Goal: Information Seeking & Learning: Understand process/instructions

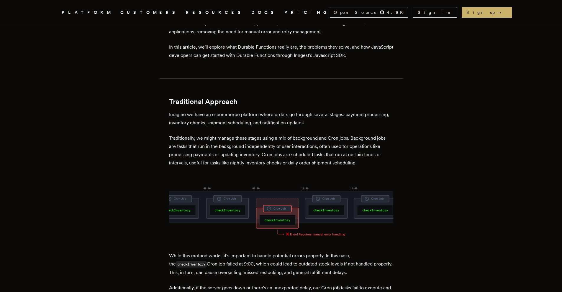
scroll to position [285, 0]
drag, startPoint x: 186, startPoint y: 106, endPoint x: 222, endPoint y: 109, distance: 35.5
click at [222, 111] on p "Imagine we have an e-commerce platform where orders go through several stages: …" at bounding box center [281, 119] width 224 height 17
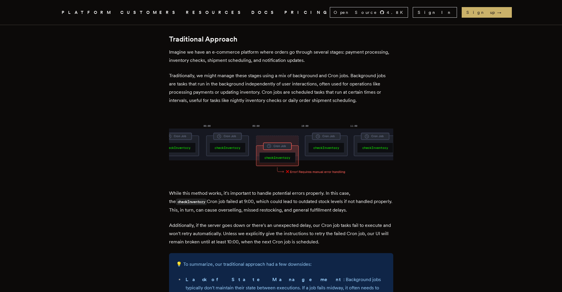
scroll to position [348, 0]
click at [228, 53] on p "Imagine we have an e-commerce platform where orders go through several stages: …" at bounding box center [281, 56] width 224 height 17
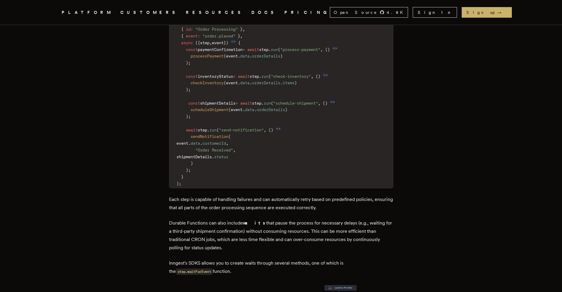
scroll to position [995, 0]
click at [243, 219] on p "Durable Functions can also include waits that pause the process for necessary d…" at bounding box center [281, 235] width 224 height 33
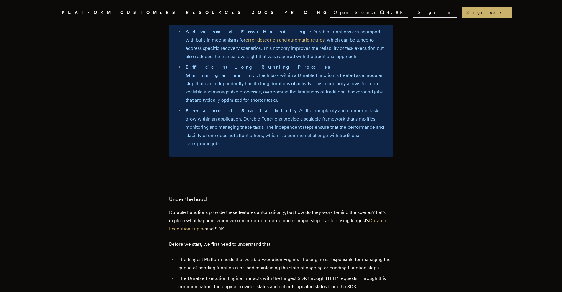
scroll to position [1687, 0]
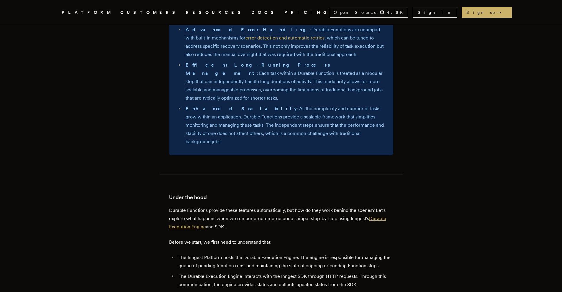
click at [200, 216] on link "Durable Execution Engine" at bounding box center [277, 223] width 217 height 14
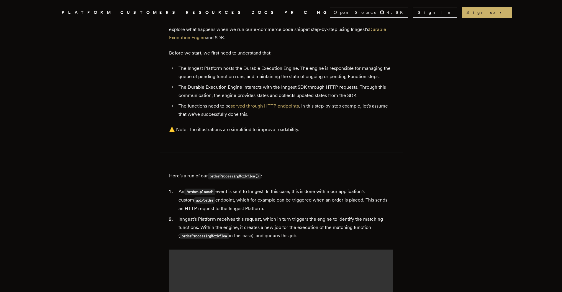
scroll to position [1876, 0]
click at [259, 215] on li "Inngest's Platform receives this request, which in turn triggers the engine to …" at bounding box center [285, 227] width 216 height 25
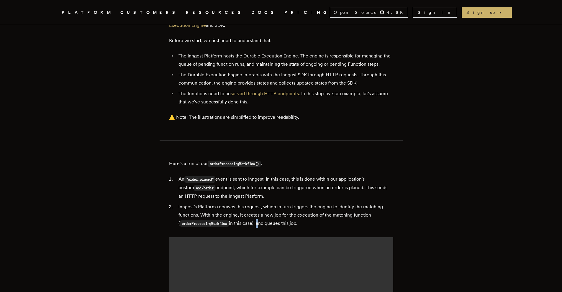
scroll to position [1889, 0]
click at [262, 202] on li "Inngest's Platform receives this request, which in turn triggers the engine to …" at bounding box center [285, 214] width 216 height 25
click at [268, 202] on li "Inngest's Platform receives this request, which in turn triggers the engine to …" at bounding box center [285, 214] width 216 height 25
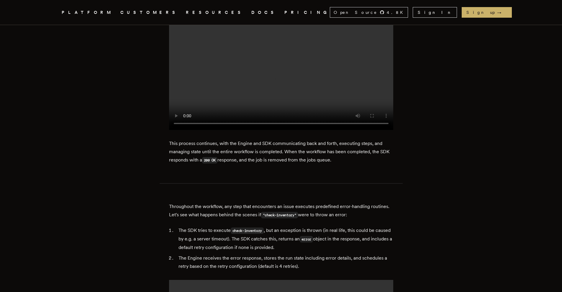
scroll to position [2747, 0]
click at [302, 202] on p "Throughout the workflow, any step that encounters an issue executes predefined …" at bounding box center [281, 210] width 224 height 17
click at [235, 202] on p "Throughout the workflow, any step that encounters an issue executes predefined …" at bounding box center [281, 210] width 224 height 17
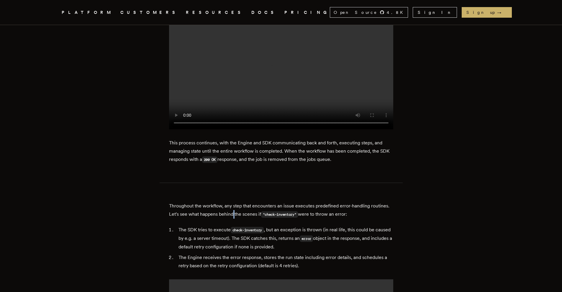
click at [235, 202] on p "Throughout the workflow, any step that encounters an issue executes predefined …" at bounding box center [281, 210] width 224 height 17
click at [214, 226] on li "The SDK tries to execute check-inventory , but an exception is thrown (in real …" at bounding box center [285, 238] width 216 height 25
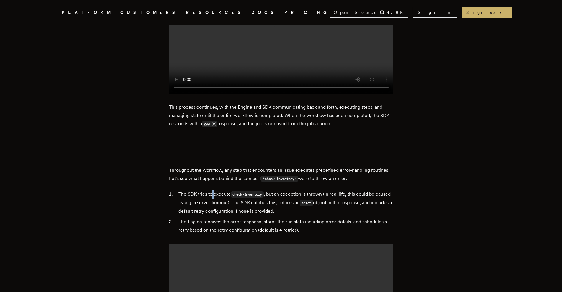
scroll to position [2783, 0]
click at [270, 190] on li "The SDK tries to execute check-inventory , but an exception is thrown (in real …" at bounding box center [285, 202] width 216 height 25
click at [278, 190] on li "The SDK tries to execute check-inventory , but an exception is thrown (in real …" at bounding box center [285, 202] width 216 height 25
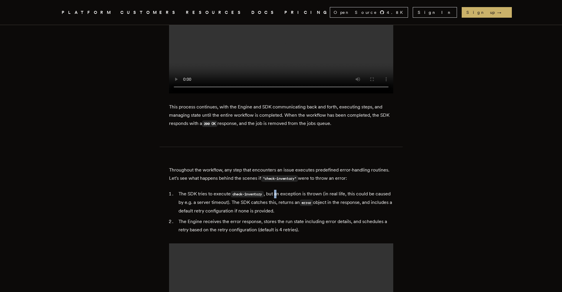
click at [278, 190] on li "The SDK tries to execute check-inventory , but an exception is thrown (in real …" at bounding box center [285, 202] width 216 height 25
click at [248, 190] on li "The SDK tries to execute check-inventory , but an exception is thrown (in real …" at bounding box center [285, 202] width 216 height 25
click at [276, 218] on li "The Engine receives the error response, stores the run state including error de…" at bounding box center [285, 226] width 216 height 17
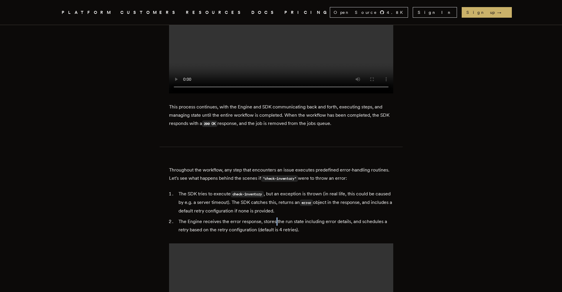
click at [276, 218] on li "The Engine receives the error response, stores the run state including error de…" at bounding box center [285, 226] width 216 height 17
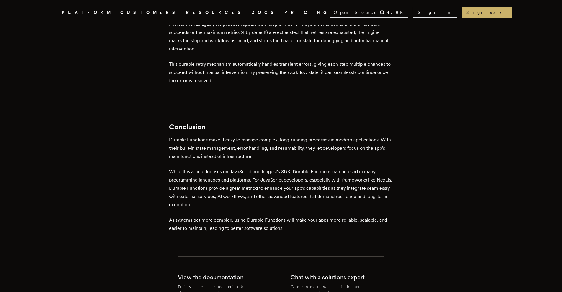
scroll to position [3284, 0]
